Goal: Task Accomplishment & Management: Complete application form

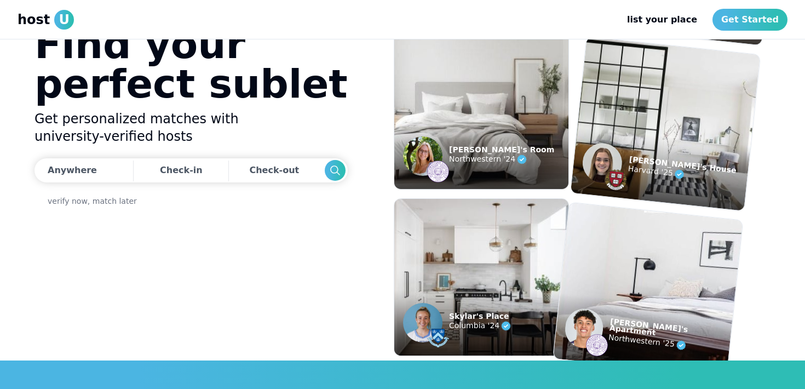
scroll to position [30, 0]
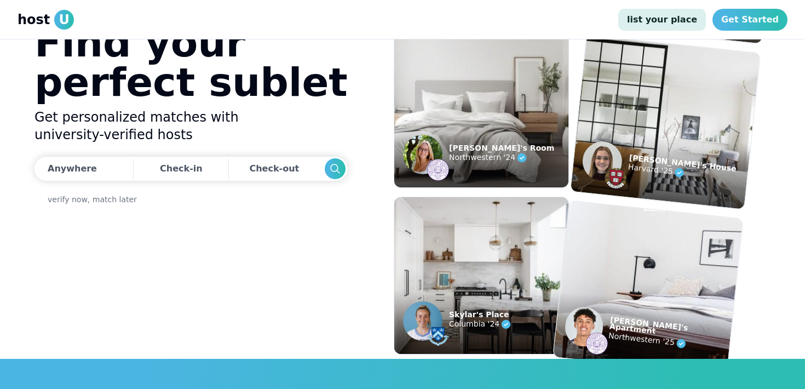
click at [691, 12] on link "list your place" at bounding box center [662, 20] width 88 height 22
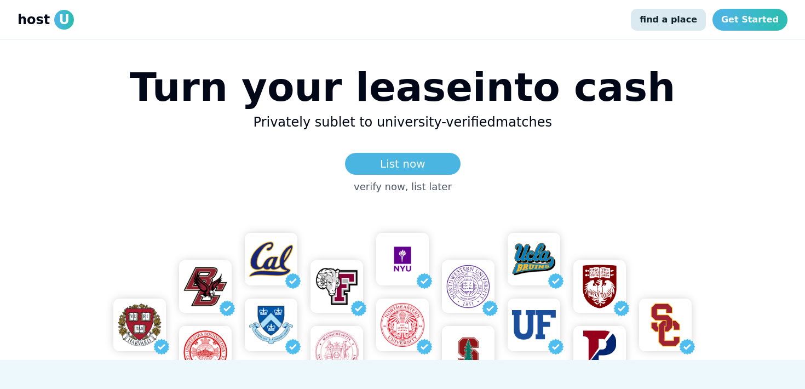
scroll to position [65, 0]
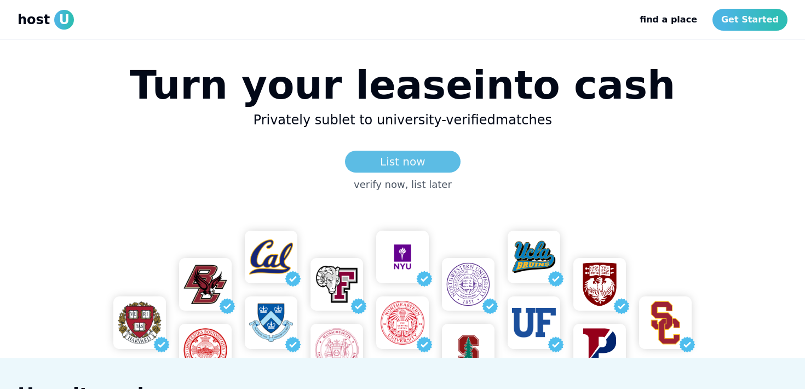
click at [391, 163] on link "List now" at bounding box center [403, 162] width 116 height 22
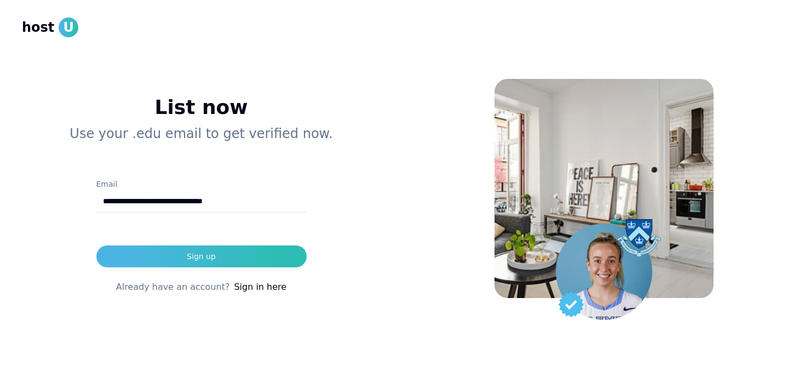
type input "**********"
click at [96, 245] on button "Sign up" at bounding box center [201, 256] width 210 height 22
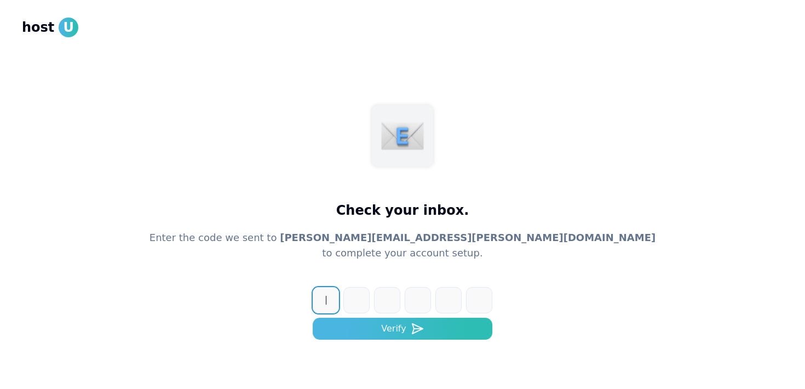
scroll to position [36, 0]
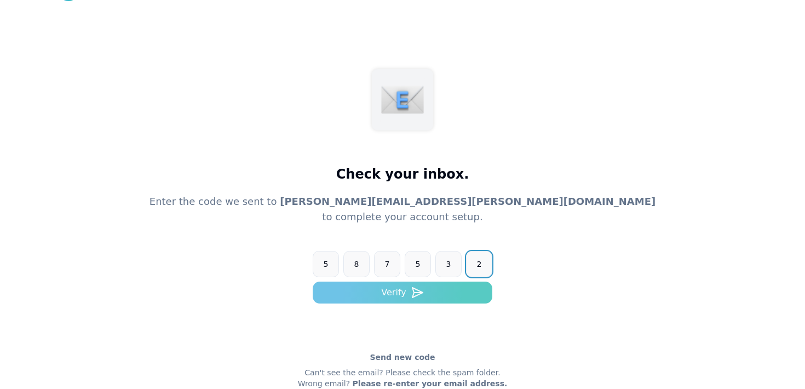
type input "******"
click at [464, 289] on button "Verify" at bounding box center [403, 293] width 180 height 22
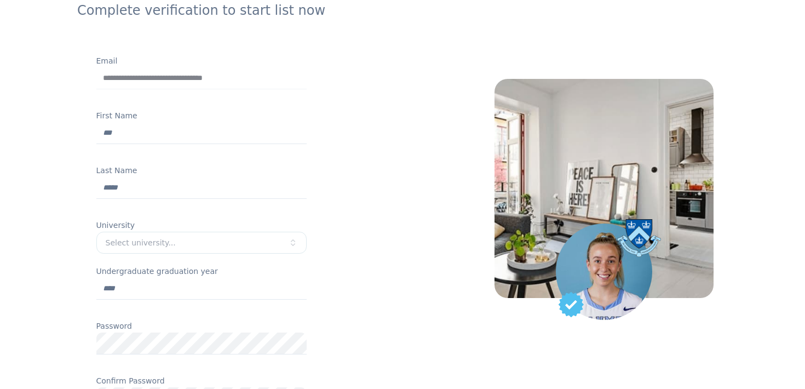
scroll to position [120, 0]
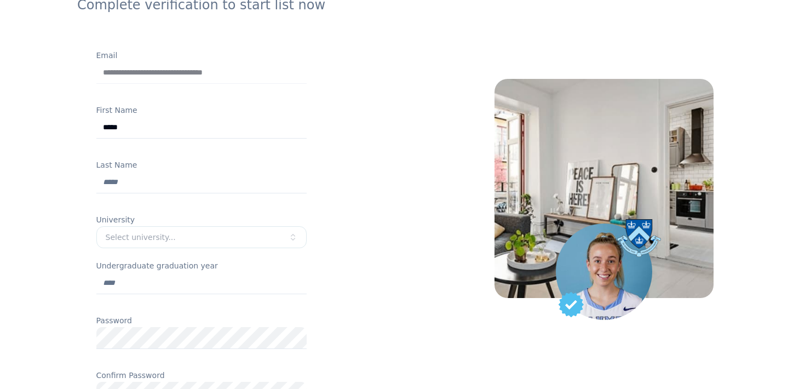
type input "*****"
click at [193, 230] on button "Select university..." at bounding box center [201, 237] width 210 height 22
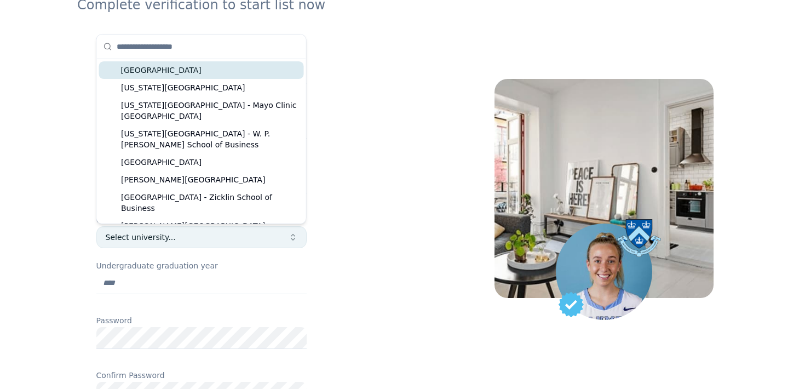
type input "*"
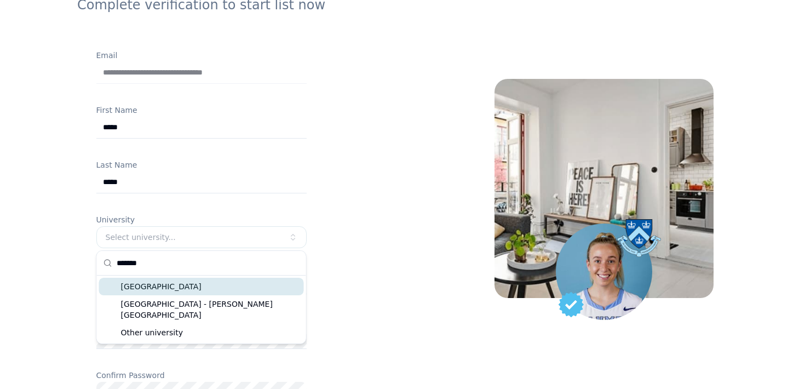
type input "*******"
click at [184, 285] on div "[GEOGRAPHIC_DATA]" at bounding box center [201, 287] width 205 height 18
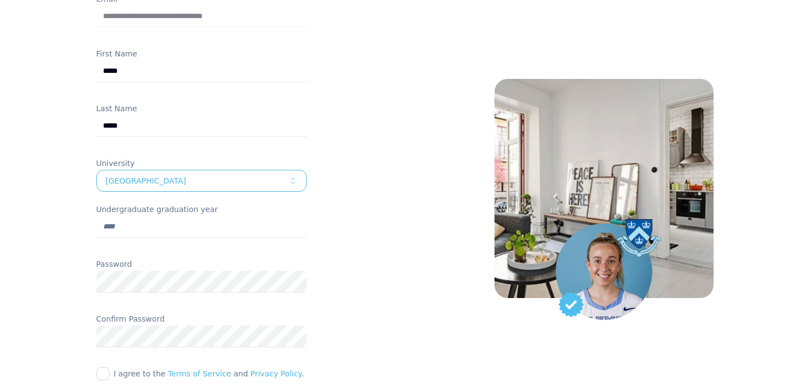
scroll to position [290, 0]
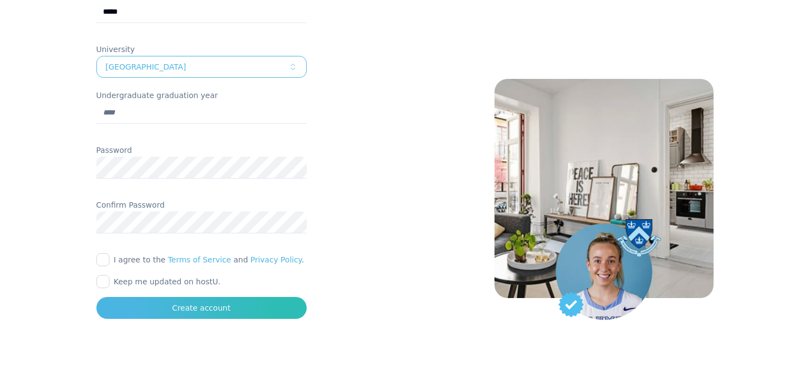
click at [101, 255] on button "I agree to the Terms of Service and Privacy Policy ." at bounding box center [102, 259] width 13 height 13
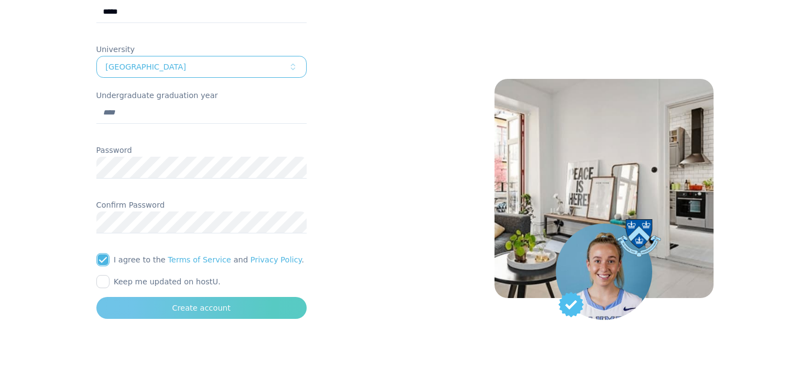
click at [160, 308] on button "Create account" at bounding box center [201, 308] width 210 height 22
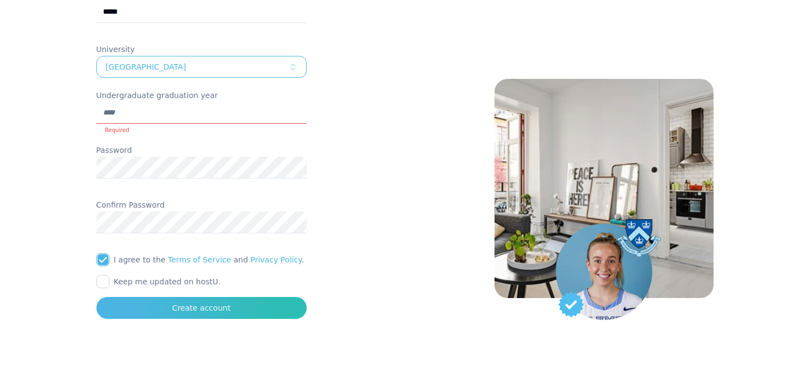
click at [240, 108] on input "Undergraduate graduation year" at bounding box center [201, 113] width 210 height 22
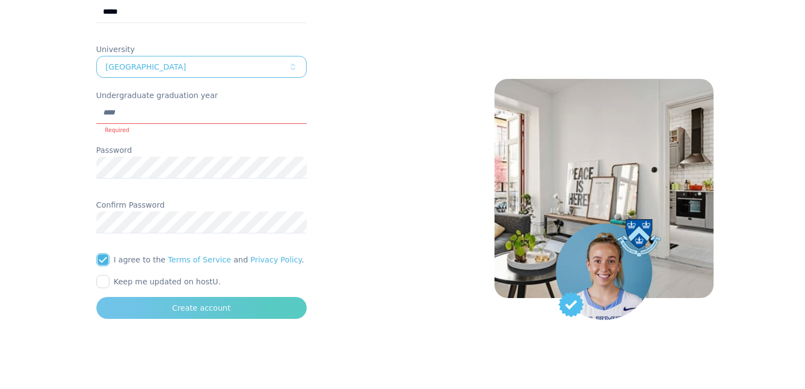
type input "****"
click at [190, 310] on div "Create account" at bounding box center [201, 307] width 59 height 11
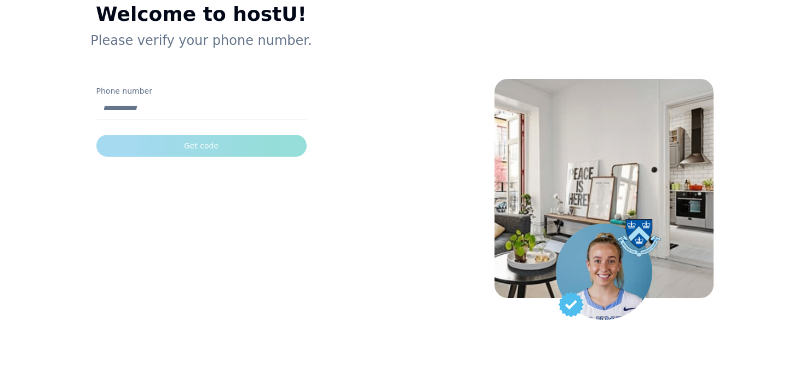
scroll to position [84, 0]
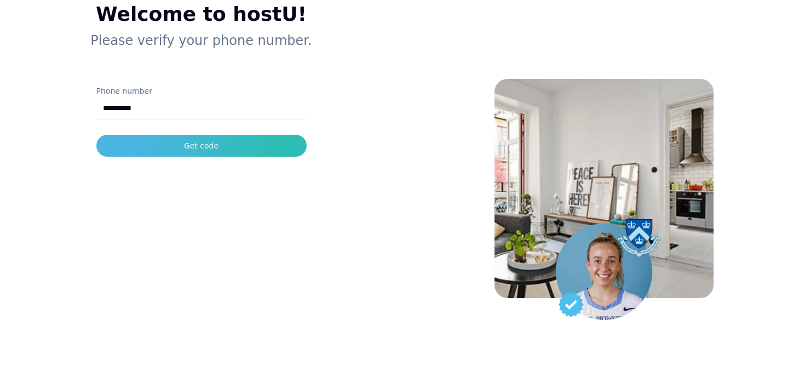
type input "**********"
click at [96, 135] on button "Get code" at bounding box center [201, 146] width 210 height 22
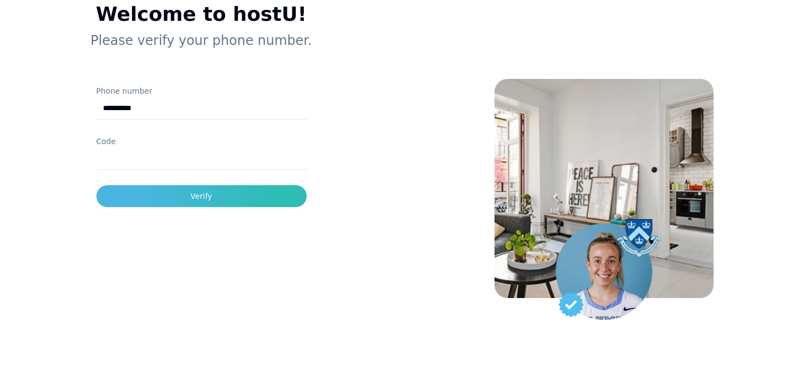
click at [198, 170] on div at bounding box center [201, 175] width 210 height 11
click at [201, 154] on input "Code" at bounding box center [201, 159] width 210 height 22
click at [96, 185] on button "Verify" at bounding box center [201, 196] width 210 height 22
click at [119, 155] on input "*******" at bounding box center [201, 159] width 210 height 22
type input "******"
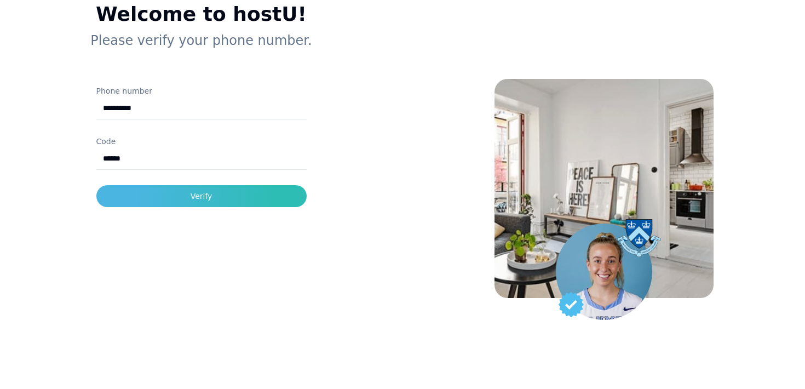
click at [96, 185] on button "Verify" at bounding box center [201, 196] width 210 height 22
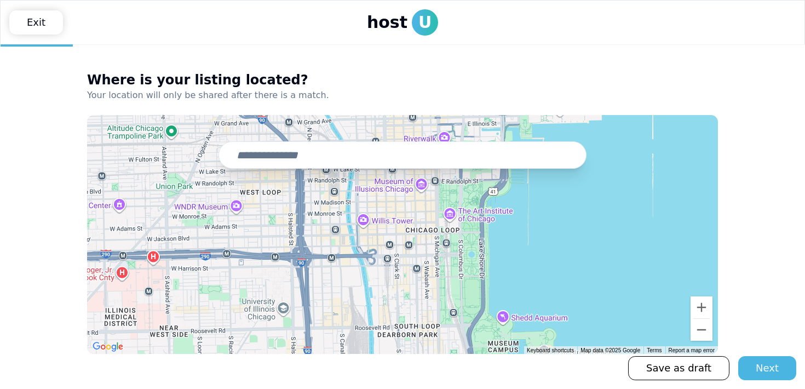
click at [411, 162] on input "text" at bounding box center [403, 154] width 368 height 27
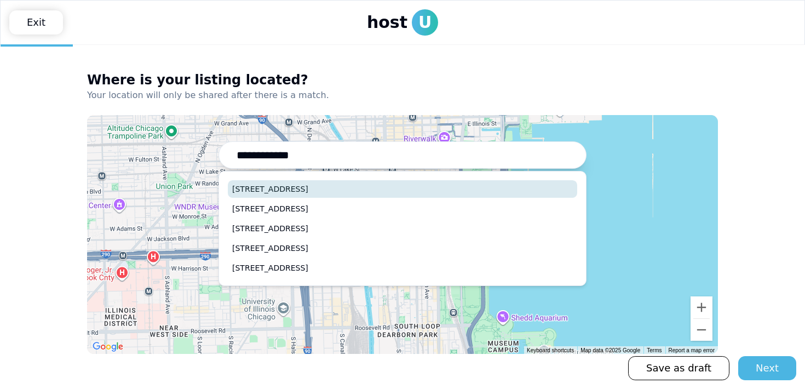
click at [399, 187] on button "[STREET_ADDRESS]" at bounding box center [403, 189] width 350 height 18
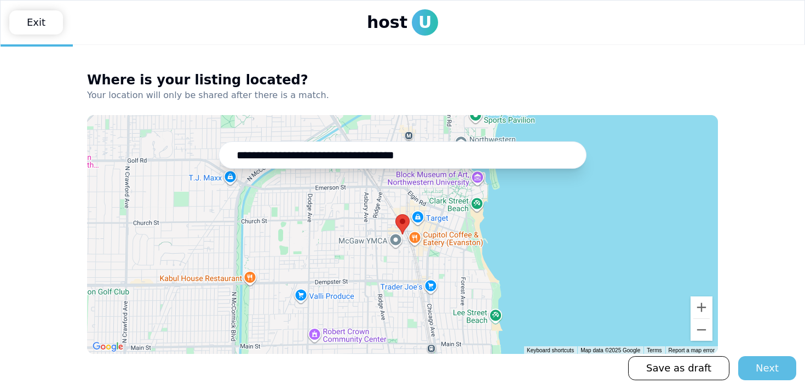
click at [760, 370] on div "Next" at bounding box center [767, 367] width 23 height 15
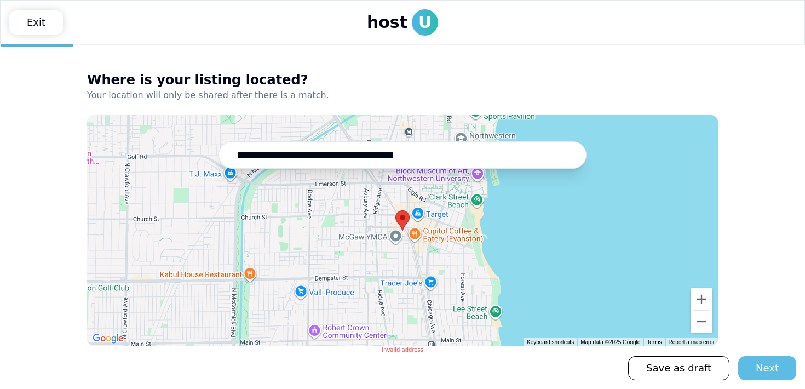
click at [779, 360] on button "Next" at bounding box center [767, 368] width 58 height 24
click at [396, 210] on area at bounding box center [396, 210] width 0 height 0
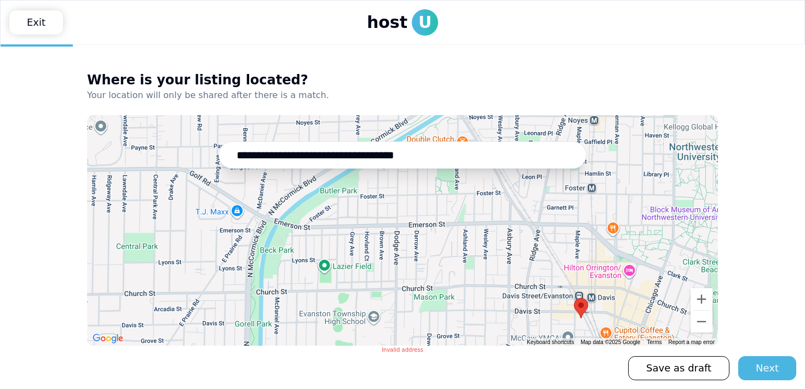
drag, startPoint x: 555, startPoint y: 258, endPoint x: 464, endPoint y: 169, distance: 127.5
click at [464, 169] on div at bounding box center [402, 230] width 631 height 231
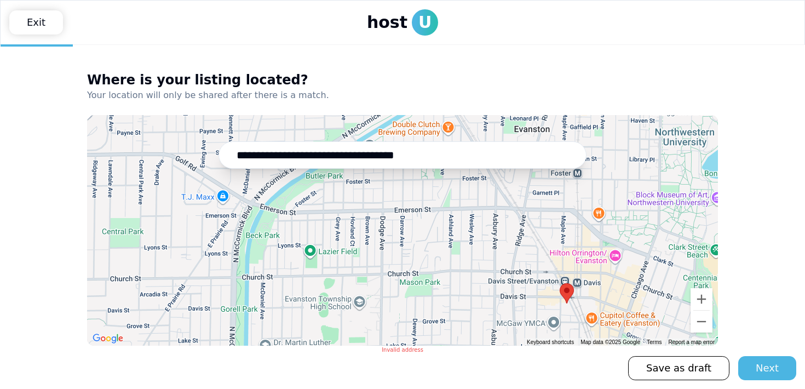
click at [522, 155] on input "**********" at bounding box center [403, 154] width 368 height 27
click at [769, 365] on div "Next" at bounding box center [767, 367] width 23 height 15
click at [420, 159] on input "**********" at bounding box center [403, 154] width 368 height 27
type input "**********"
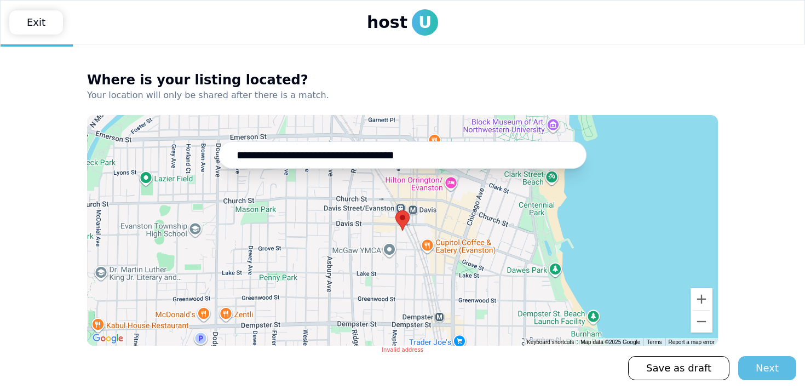
click at [757, 366] on button "Next" at bounding box center [767, 368] width 58 height 24
click at [754, 366] on button "Next" at bounding box center [767, 368] width 58 height 24
click at [693, 364] on link "Save as draft" at bounding box center [678, 368] width 101 height 24
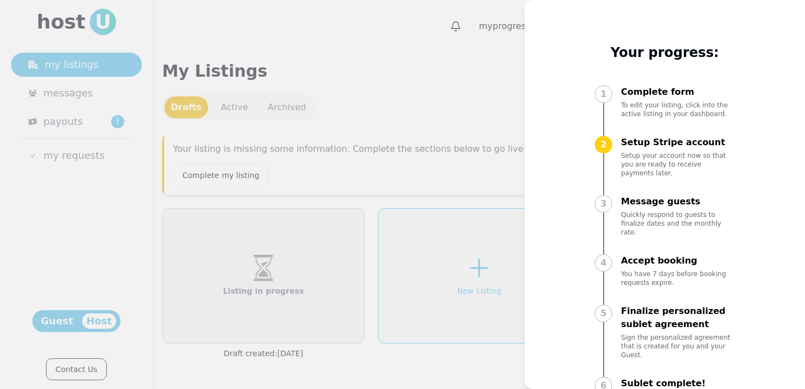
click at [515, 80] on div at bounding box center [402, 194] width 805 height 389
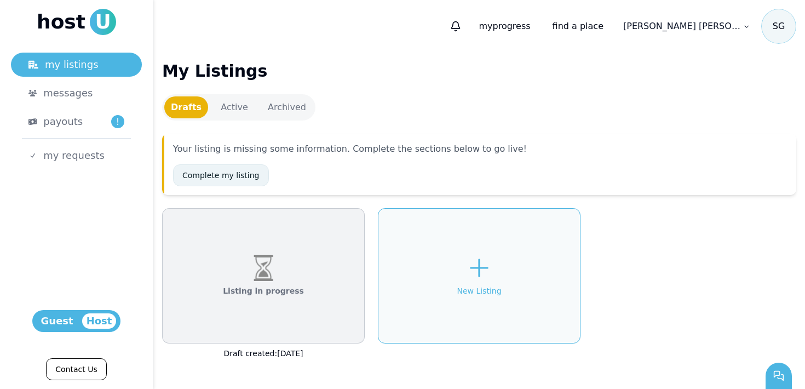
click at [242, 180] on link "Complete my listing" at bounding box center [221, 175] width 96 height 22
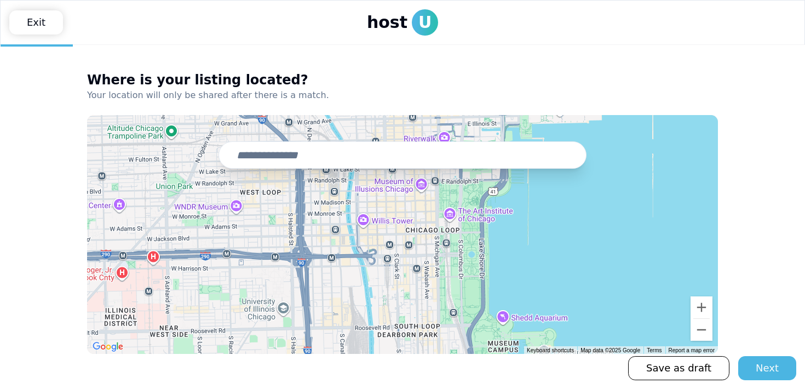
click at [295, 152] on input "text" at bounding box center [403, 154] width 368 height 27
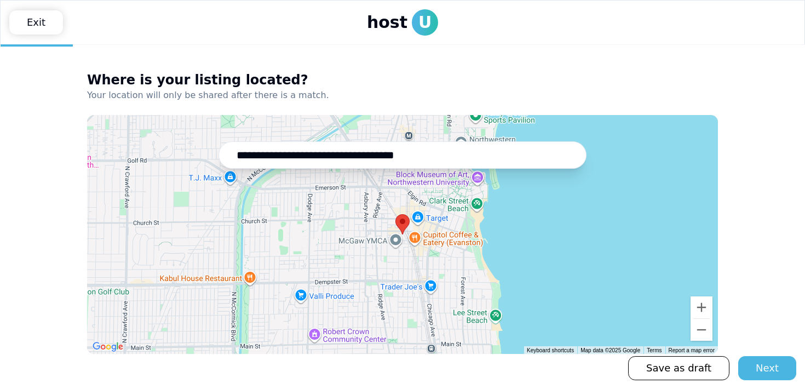
click at [396, 214] on area at bounding box center [396, 214] width 0 height 0
click at [756, 365] on button "Next" at bounding box center [767, 368] width 58 height 24
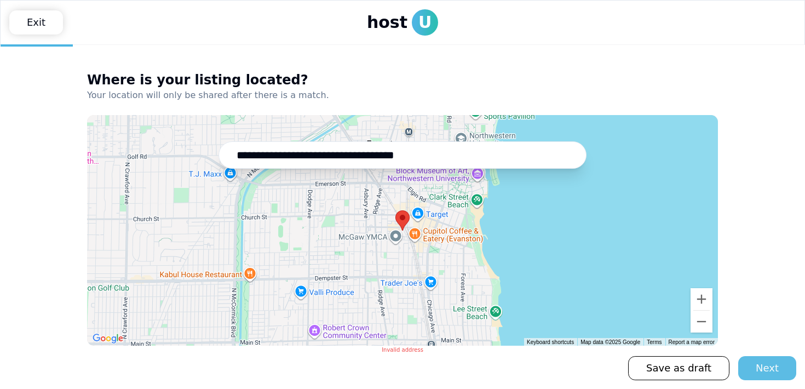
click at [756, 365] on button "Next" at bounding box center [767, 368] width 58 height 24
click at [209, 86] on h3 "Where is your listing located?" at bounding box center [402, 80] width 631 height 18
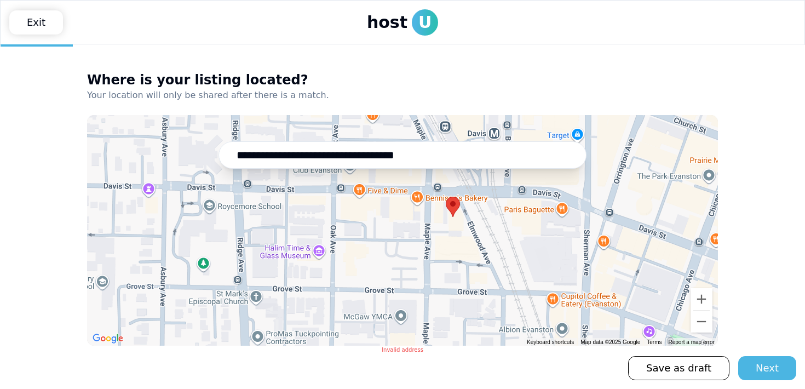
drag, startPoint x: 483, startPoint y: 230, endPoint x: 341, endPoint y: 281, distance: 150.8
click at [341, 281] on div at bounding box center [402, 230] width 631 height 231
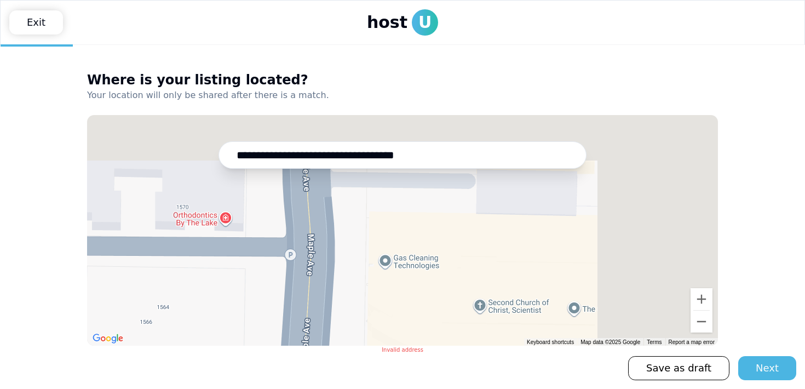
drag, startPoint x: 478, startPoint y: 250, endPoint x: 253, endPoint y: 392, distance: 265.4
click at [253, 388] on html "**********" at bounding box center [402, 194] width 805 height 389
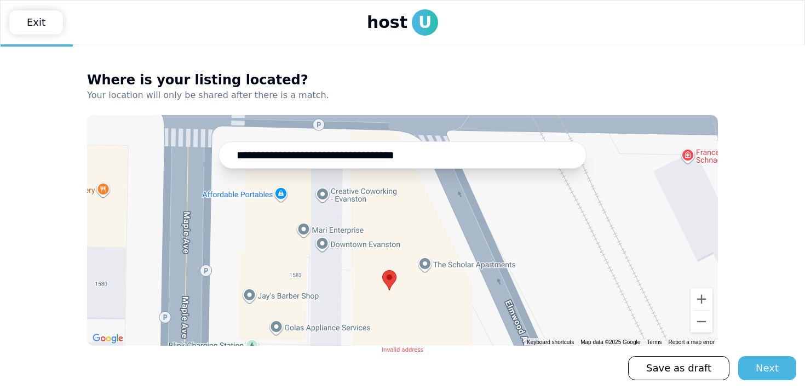
drag, startPoint x: 248, startPoint y: 292, endPoint x: 520, endPoint y: 325, distance: 274.2
click at [520, 325] on div at bounding box center [402, 230] width 631 height 231
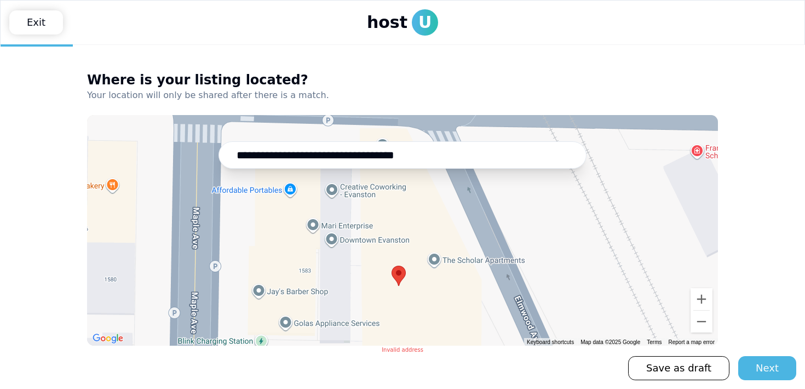
click at [433, 260] on div at bounding box center [402, 230] width 631 height 231
type input "**********"
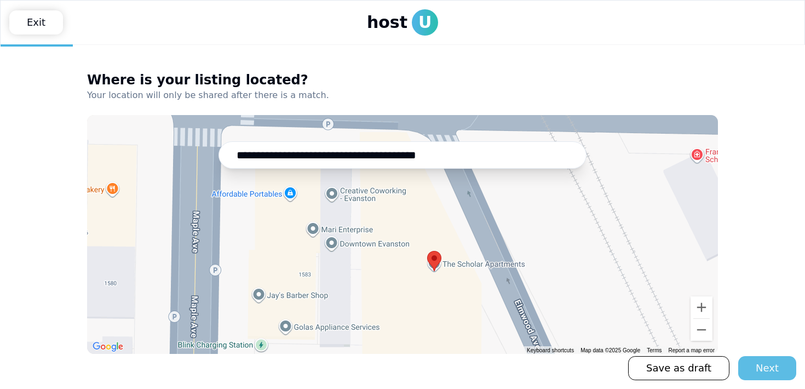
click at [766, 362] on div "Next" at bounding box center [767, 367] width 23 height 15
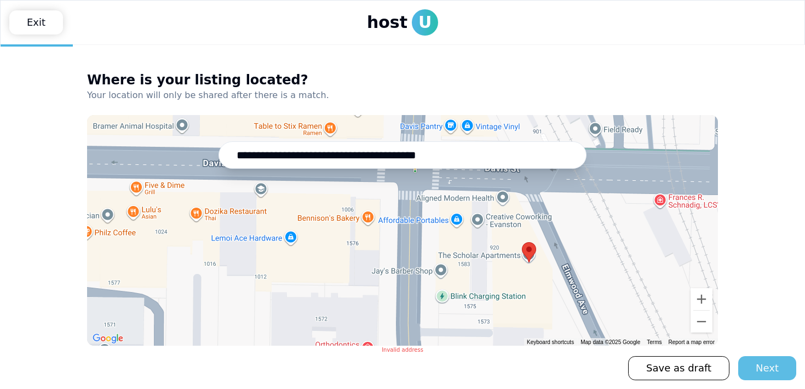
click at [761, 364] on div "Next" at bounding box center [767, 367] width 23 height 15
click at [761, 364] on div "Save as draft Next" at bounding box center [712, 368] width 168 height 24
click at [761, 364] on div "Next" at bounding box center [767, 367] width 23 height 15
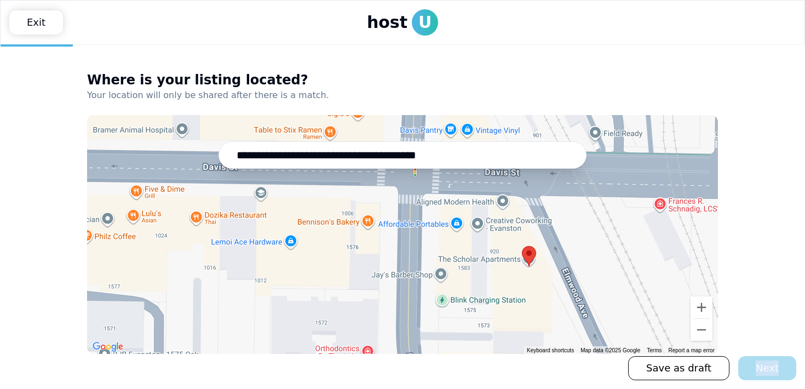
click at [761, 364] on div "Save as draft Next" at bounding box center [712, 368] width 168 height 24
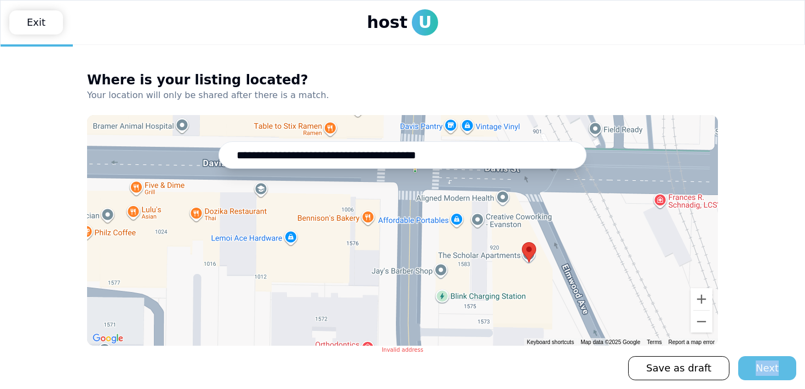
click at [761, 364] on div "Next" at bounding box center [767, 367] width 23 height 15
click at [761, 364] on div "Save as draft Next" at bounding box center [712, 368] width 168 height 24
click at [761, 364] on div "Next" at bounding box center [767, 367] width 23 height 15
click at [682, 373] on link "Save as draft" at bounding box center [678, 368] width 101 height 24
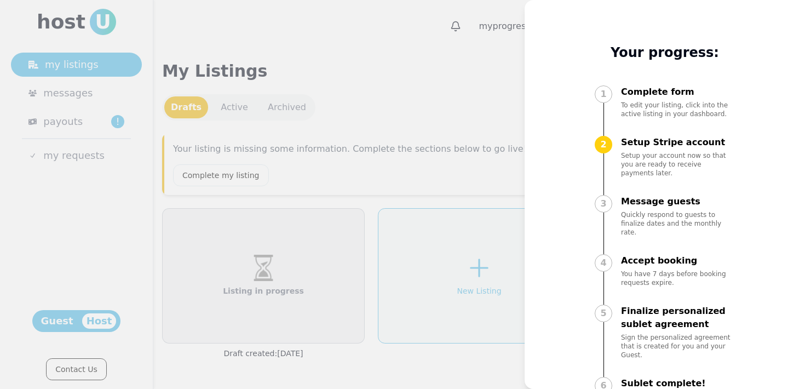
click at [498, 74] on div at bounding box center [402, 194] width 805 height 389
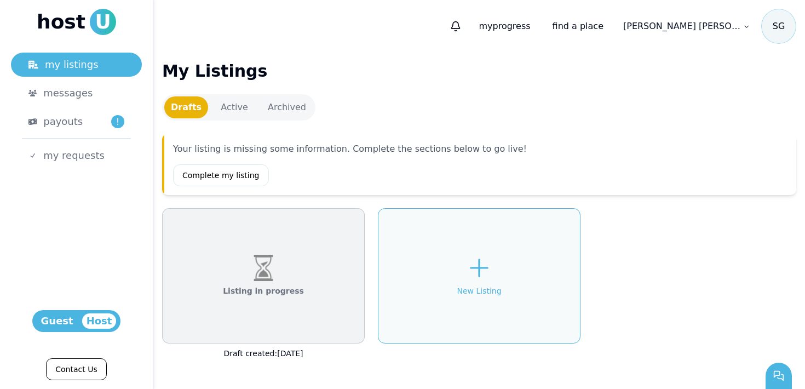
click at [234, 102] on link "Active" at bounding box center [235, 107] width 44 height 22
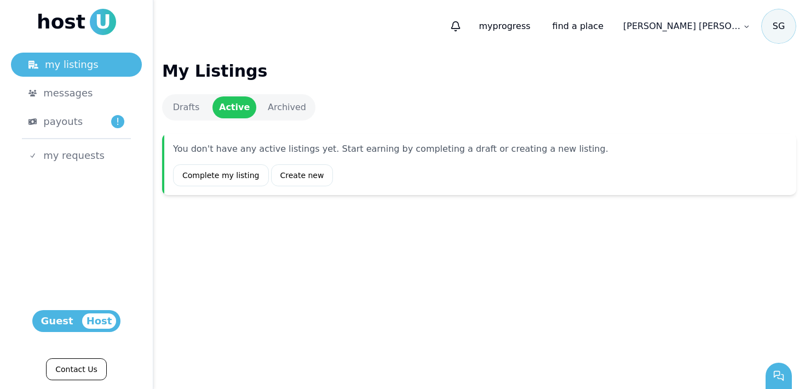
click at [185, 104] on link "Drafts" at bounding box center [186, 107] width 44 height 22
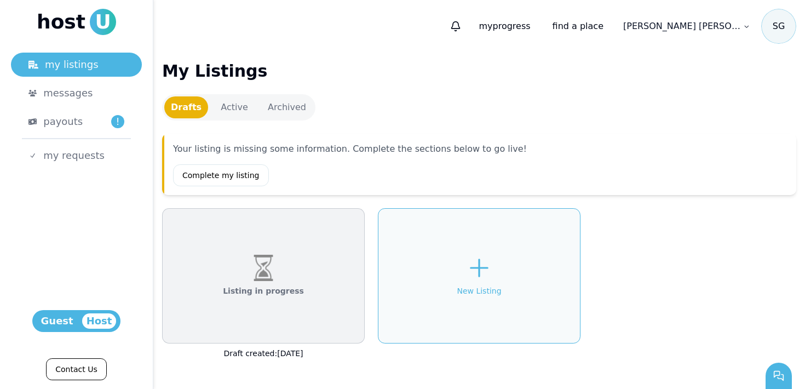
click at [241, 101] on link "Active" at bounding box center [235, 107] width 44 height 22
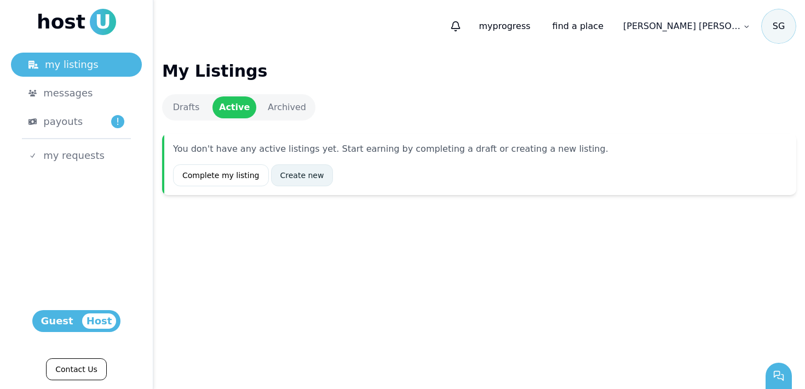
click at [304, 174] on link "Create new" at bounding box center [302, 175] width 62 height 22
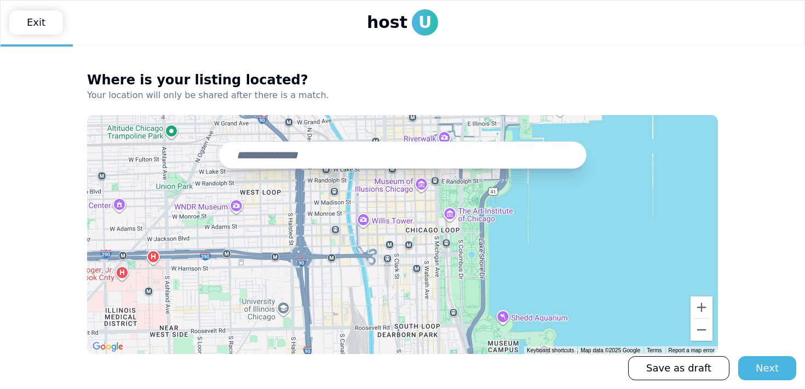
click at [419, 161] on input "text" at bounding box center [403, 154] width 368 height 27
type input "*"
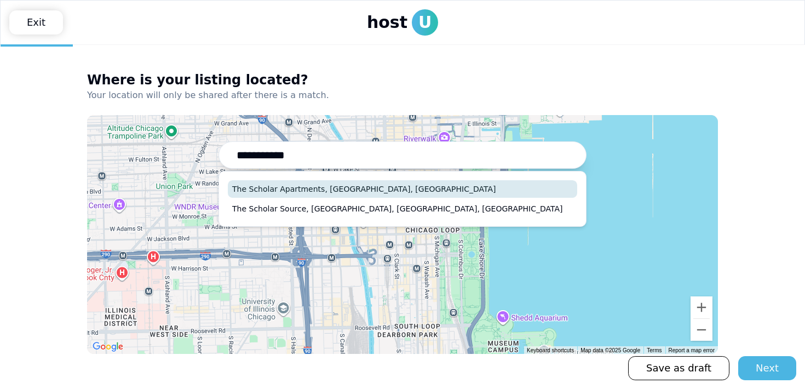
click at [402, 192] on button "The Scholar Apartments, [GEOGRAPHIC_DATA], [GEOGRAPHIC_DATA]" at bounding box center [403, 189] width 350 height 18
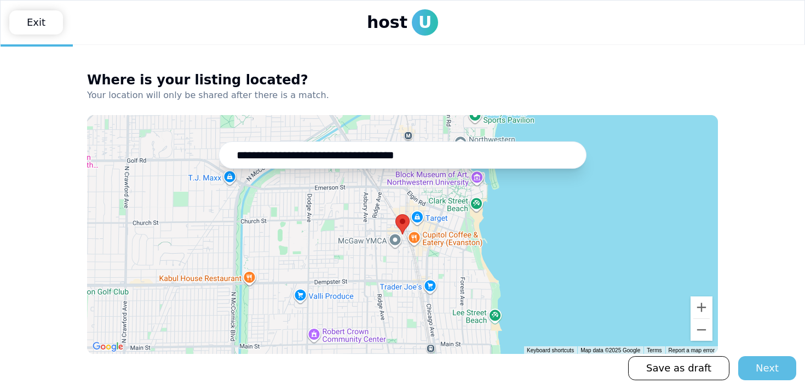
type input "**********"
click at [759, 364] on div "Next" at bounding box center [767, 367] width 23 height 15
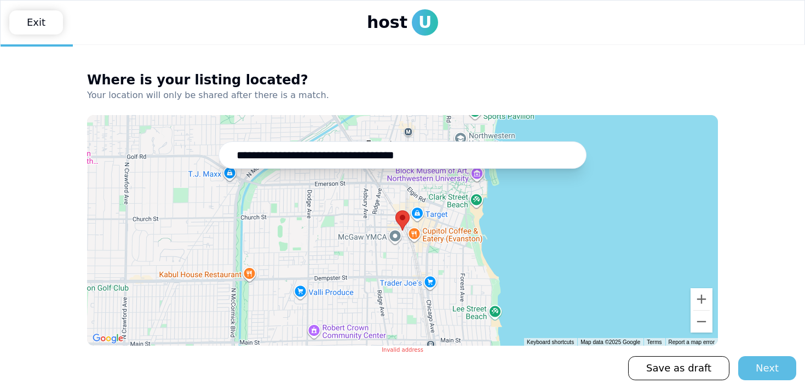
click at [757, 364] on button "Next" at bounding box center [767, 368] width 58 height 24
click at [39, 25] on link "Exit" at bounding box center [36, 22] width 54 height 24
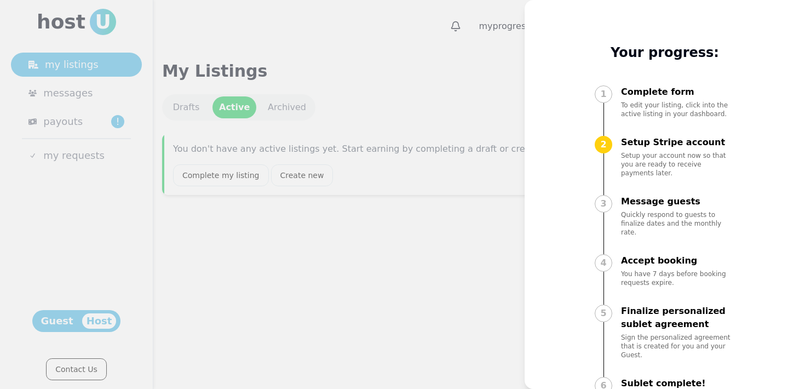
click at [419, 205] on div at bounding box center [402, 194] width 805 height 389
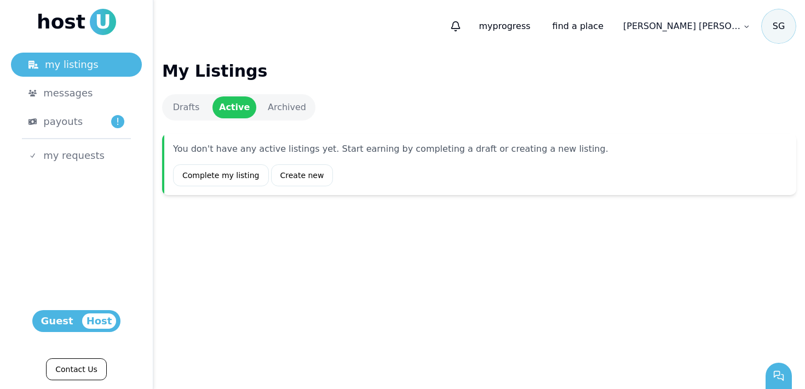
click at [188, 98] on link "Drafts" at bounding box center [186, 107] width 44 height 22
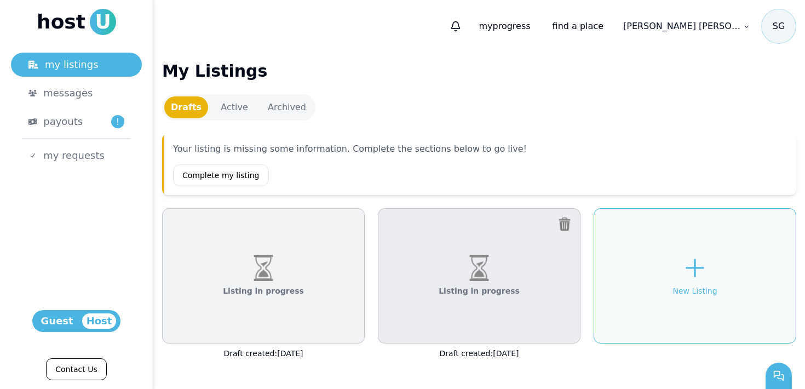
click at [566, 219] on img at bounding box center [564, 223] width 13 height 13
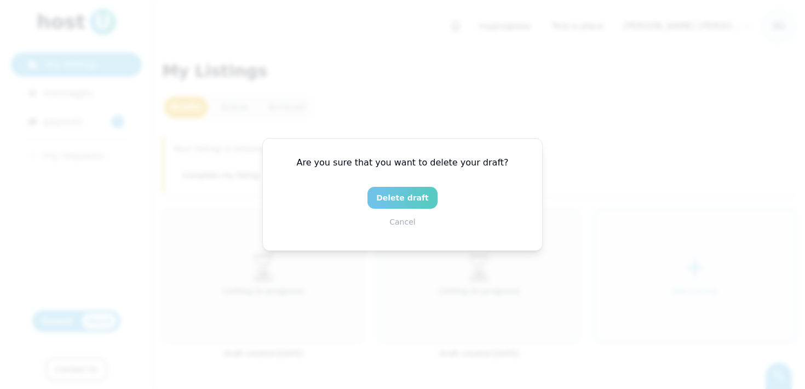
click at [399, 201] on button "Delete draft" at bounding box center [403, 198] width 70 height 22
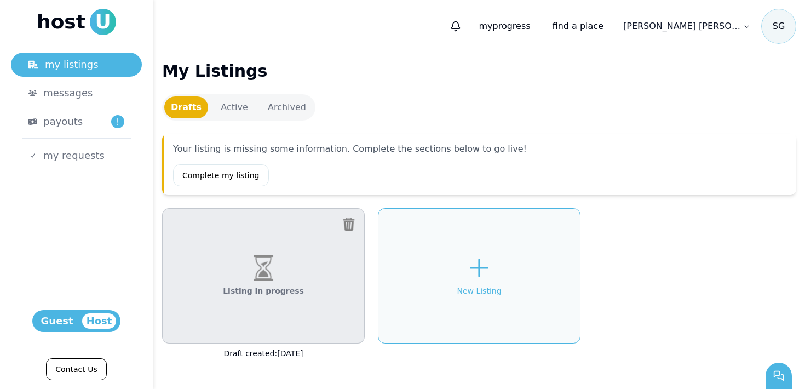
click at [347, 225] on img at bounding box center [348, 223] width 13 height 13
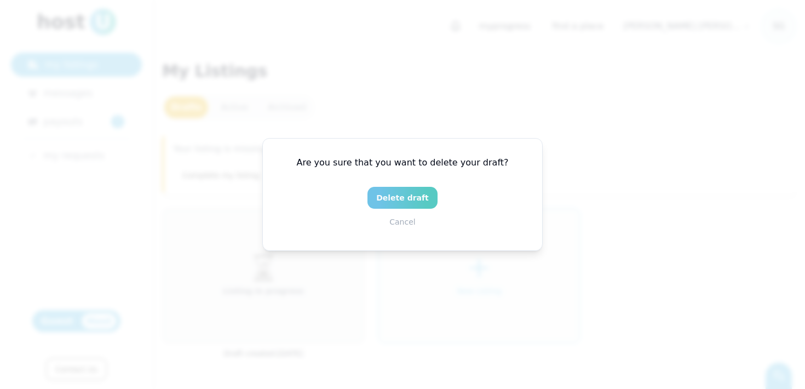
click at [399, 194] on button "Delete draft" at bounding box center [403, 198] width 70 height 22
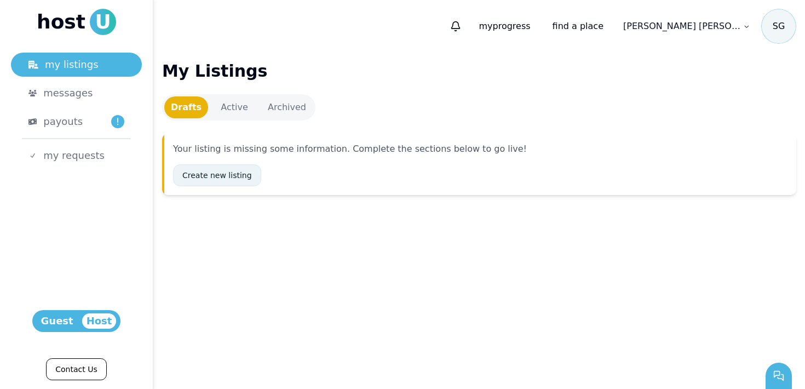
click at [222, 175] on link "Create new listing" at bounding box center [217, 175] width 88 height 22
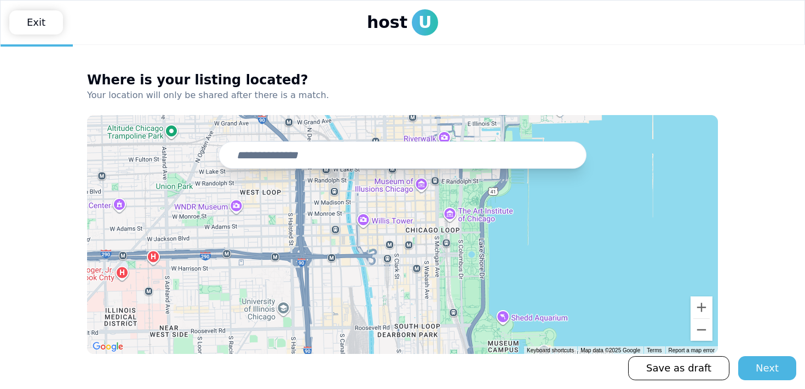
click at [268, 162] on input "text" at bounding box center [403, 154] width 368 height 27
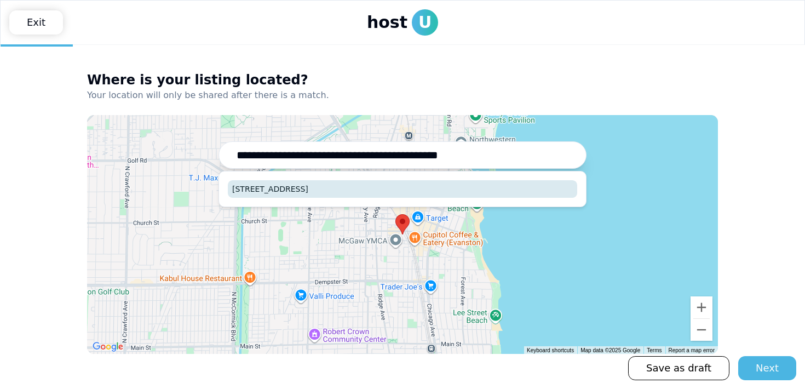
click at [454, 193] on button "[STREET_ADDRESS]" at bounding box center [403, 189] width 350 height 18
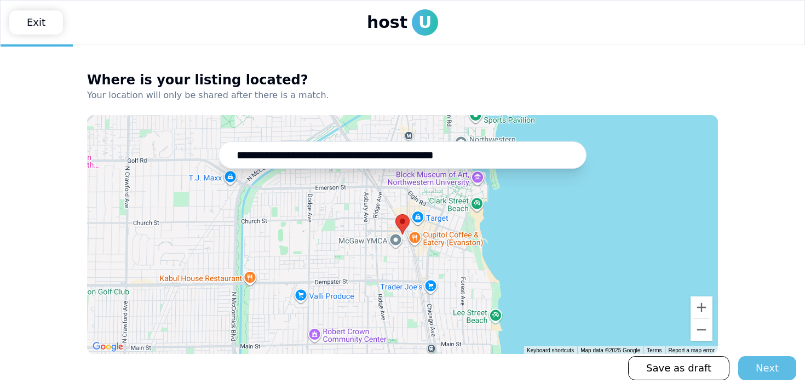
type input "**********"
click at [754, 356] on button "Next" at bounding box center [767, 368] width 58 height 24
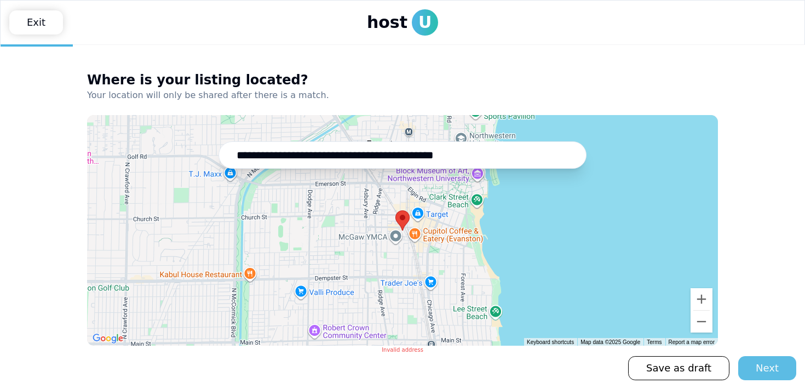
click at [754, 356] on button "Next" at bounding box center [767, 368] width 58 height 24
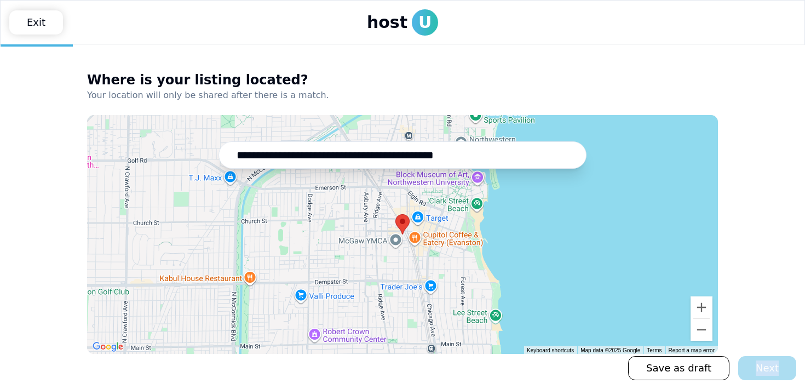
click at [754, 356] on div "Save as draft Next" at bounding box center [712, 368] width 168 height 24
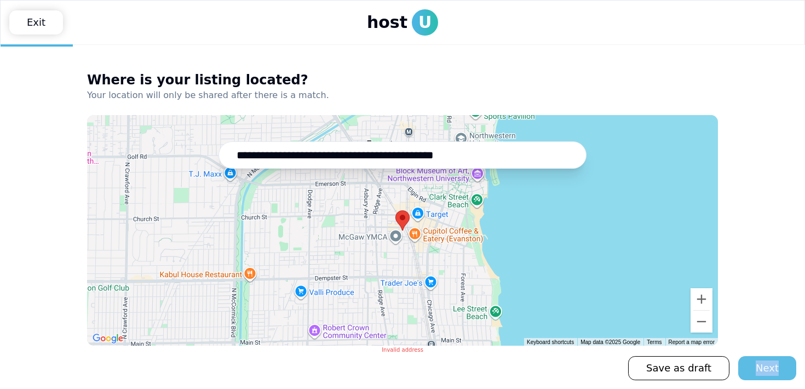
click at [754, 356] on button "Next" at bounding box center [767, 368] width 58 height 24
click at [754, 356] on div "Save as draft Next" at bounding box center [712, 368] width 168 height 24
click at [754, 356] on button "Next" at bounding box center [767, 368] width 58 height 24
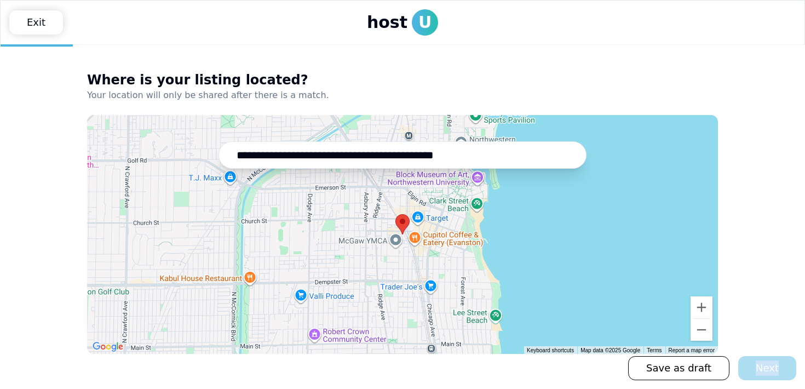
click at [754, 356] on div "Save as draft Next" at bounding box center [712, 368] width 168 height 24
click at [754, 356] on button "Next" at bounding box center [767, 368] width 58 height 24
click at [754, 356] on div "Save as draft Next" at bounding box center [712, 368] width 168 height 24
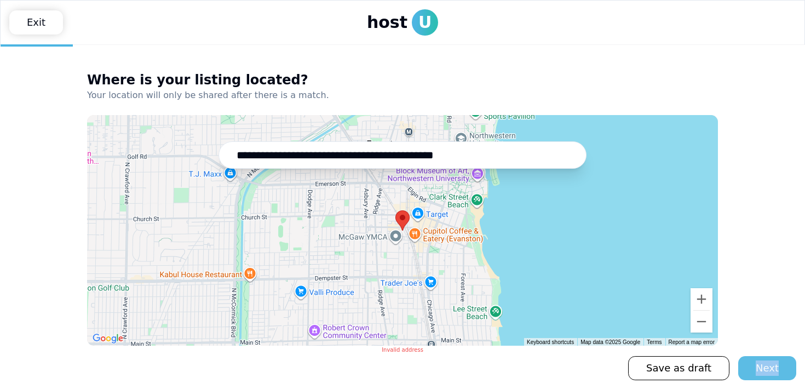
click at [754, 356] on button "Next" at bounding box center [767, 368] width 58 height 24
